Goal: Task Accomplishment & Management: Use online tool/utility

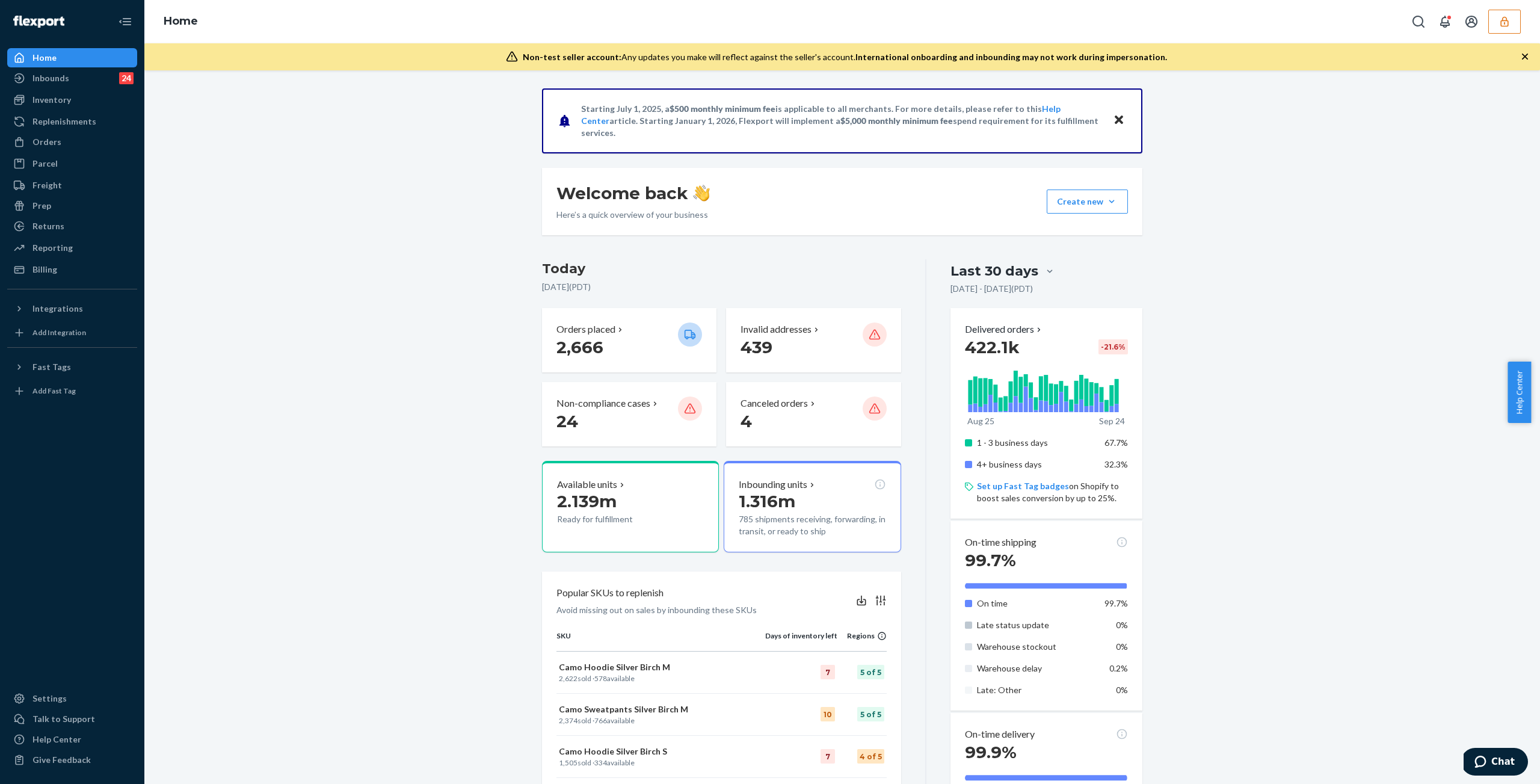
click at [1501, 17] on icon "button" at bounding box center [1505, 22] width 12 height 12
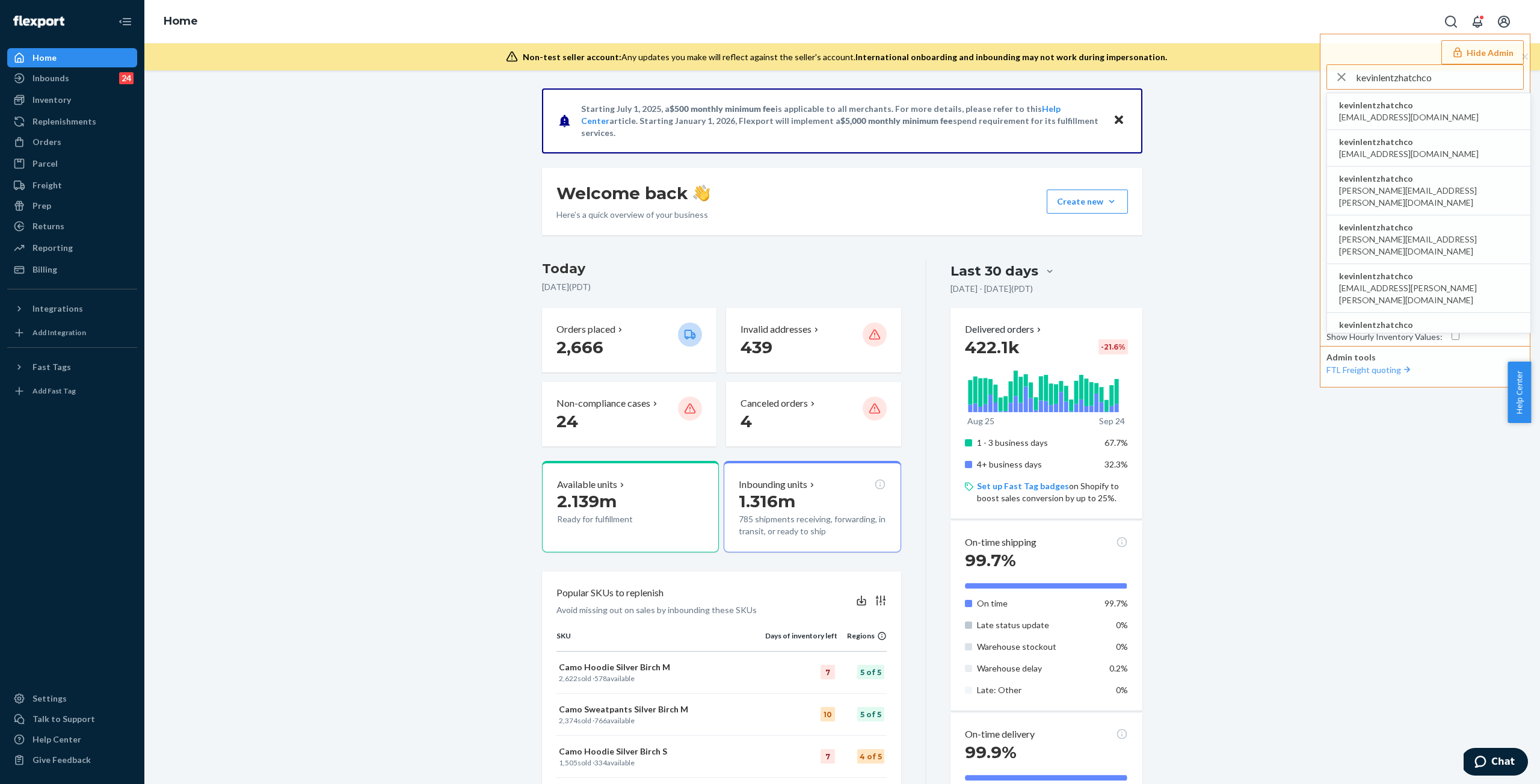
type input "kevinlentzhatchco"
click at [1399, 108] on span "kevinlentzhatchco" at bounding box center [1409, 105] width 139 height 12
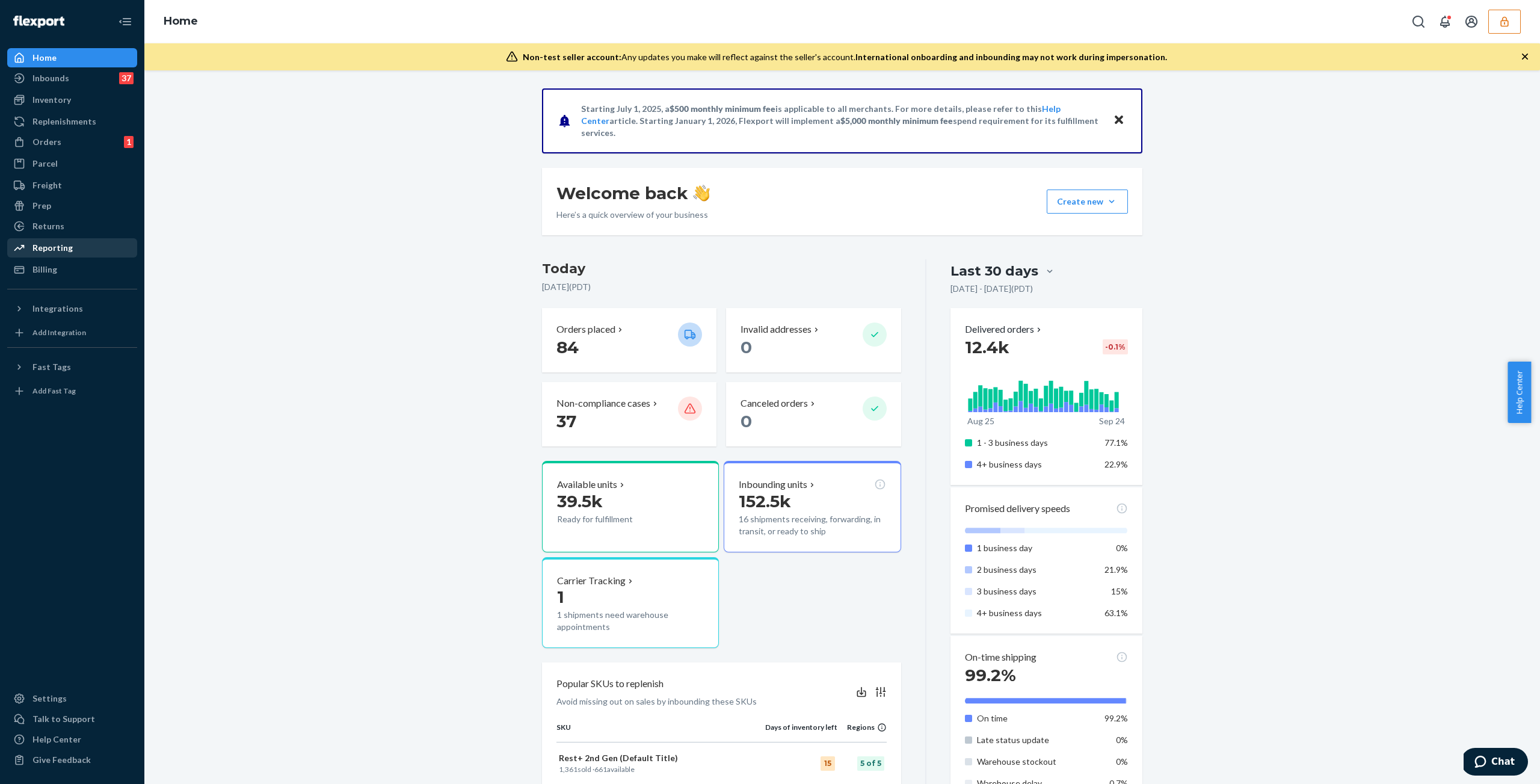
click at [72, 244] on div "Reporting" at bounding box center [72, 248] width 128 height 17
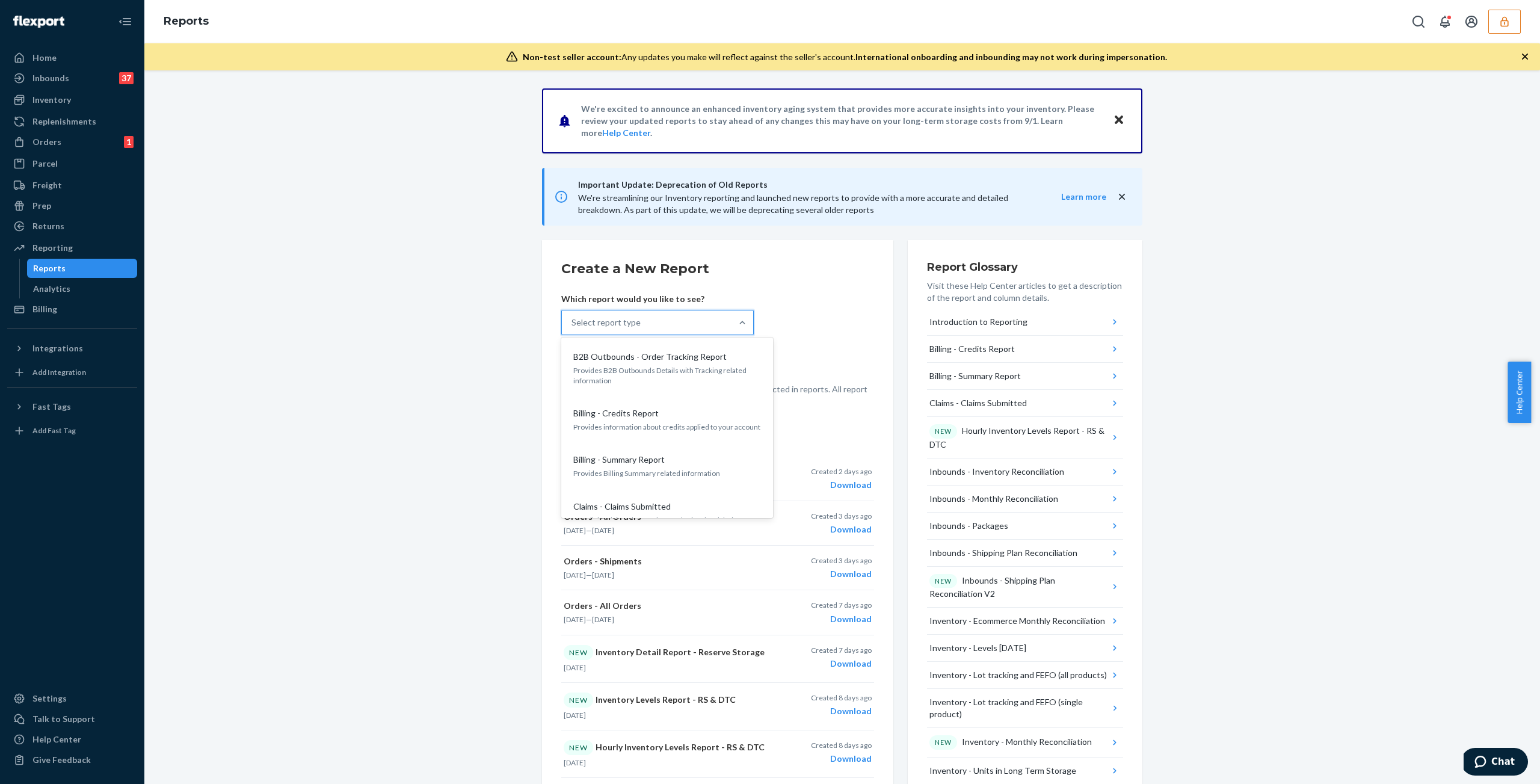
click at [667, 317] on div "Select report type" at bounding box center [647, 322] width 170 height 24
click at [572, 317] on input "option B2B Outbounds - Order Tracking Report focused, 1 of 35. 35 results avail…" at bounding box center [572, 322] width 1 height 12
type input "trans"
click at [1505, 26] on icon "button" at bounding box center [1505, 22] width 12 height 12
